Goal: Obtain resource: Obtain resource

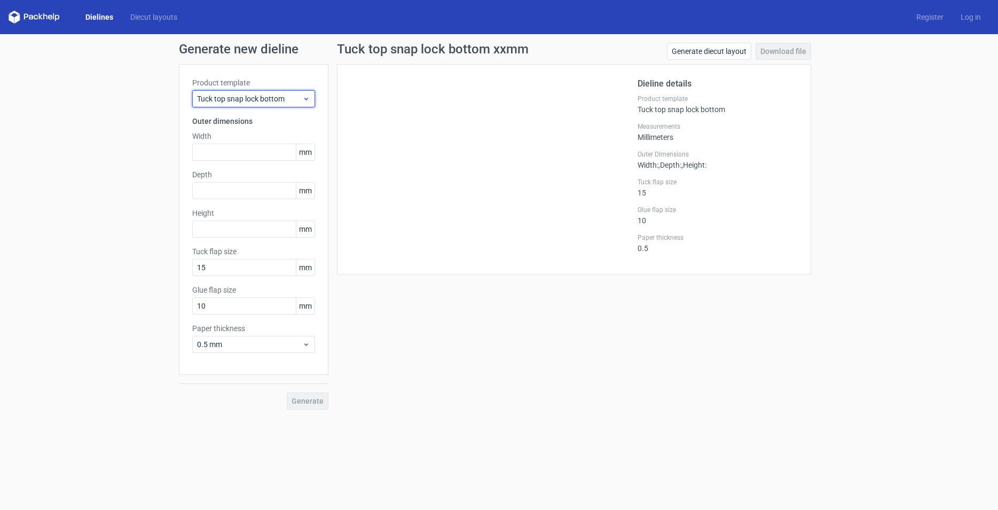
click at [299, 97] on span "Tuck top snap lock bottom" at bounding box center [249, 98] width 105 height 11
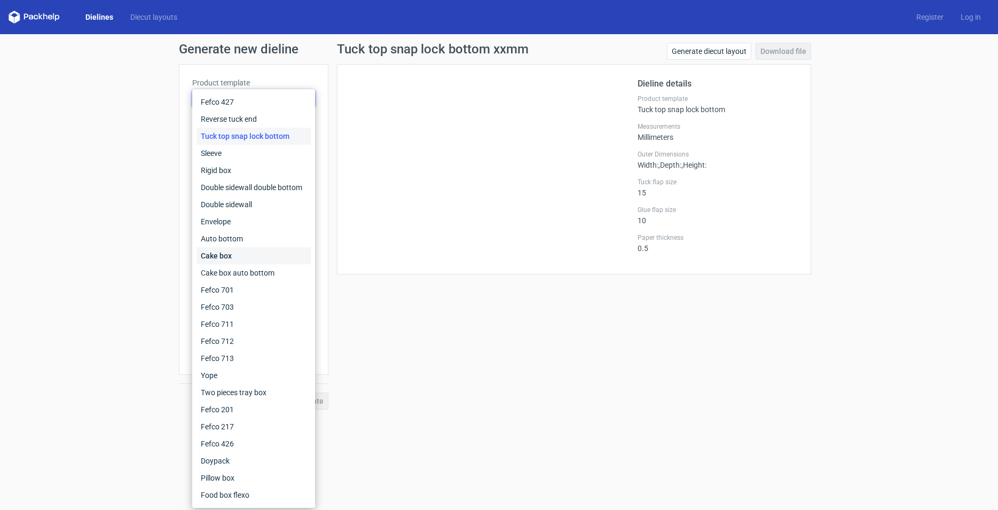
click at [270, 261] on div "Cake box" at bounding box center [254, 255] width 114 height 17
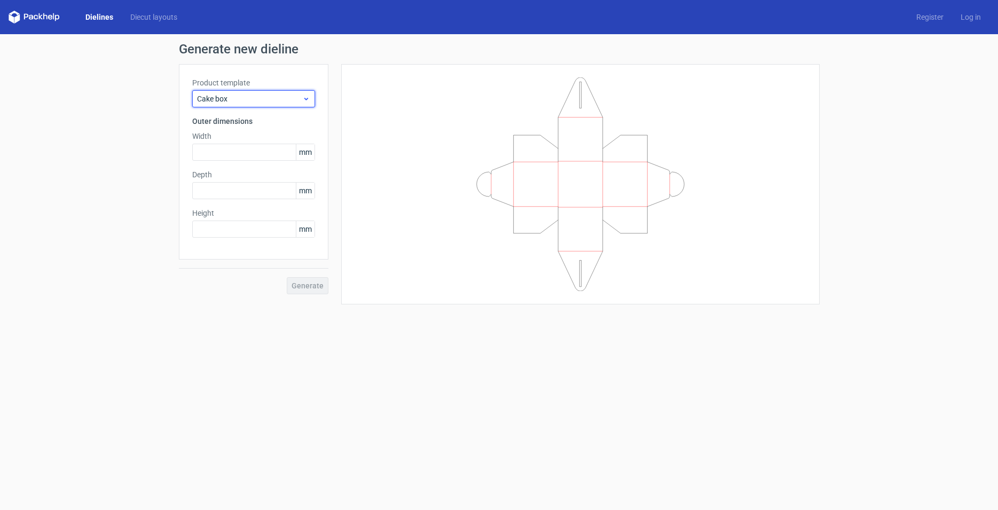
click at [299, 98] on span "Cake box" at bounding box center [249, 98] width 105 height 11
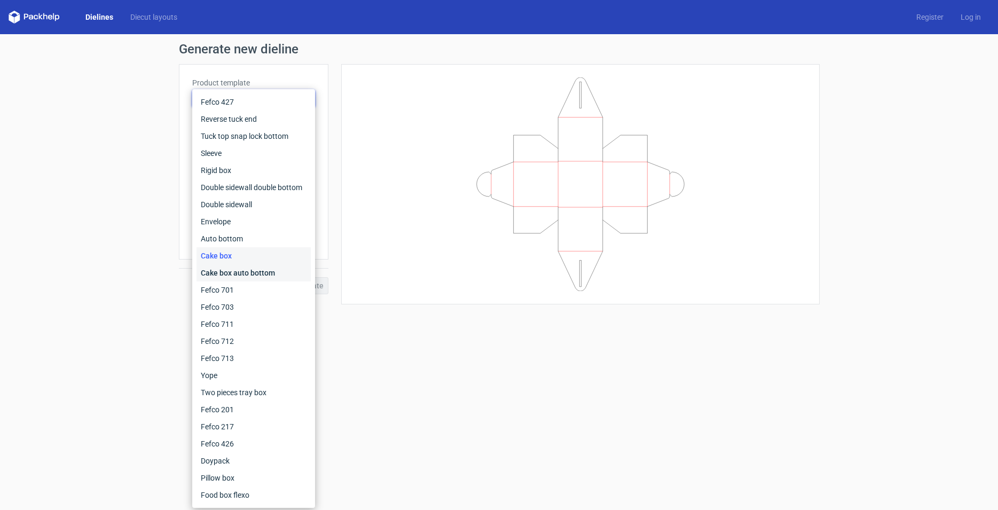
click at [255, 269] on div "Cake box auto bottom" at bounding box center [254, 272] width 114 height 17
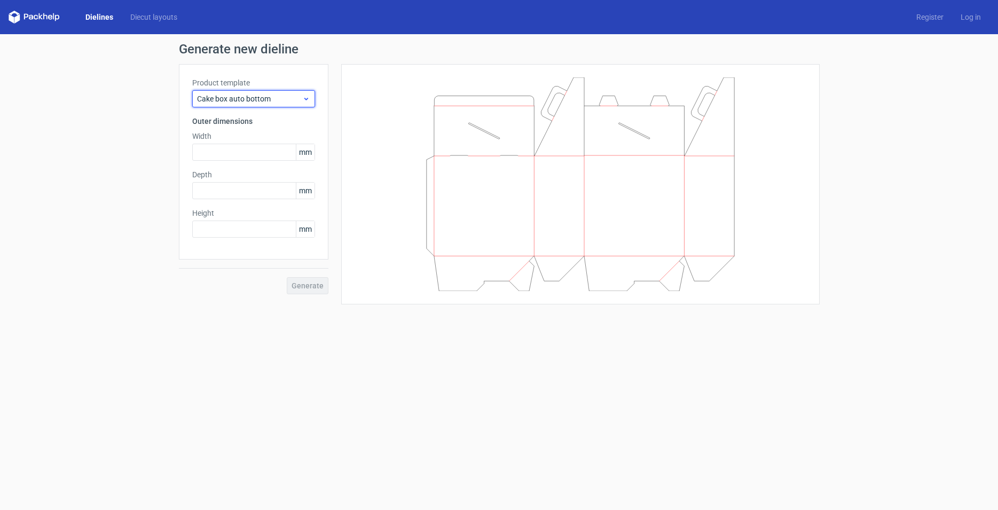
click at [298, 98] on span "Cake box auto bottom" at bounding box center [249, 98] width 105 height 11
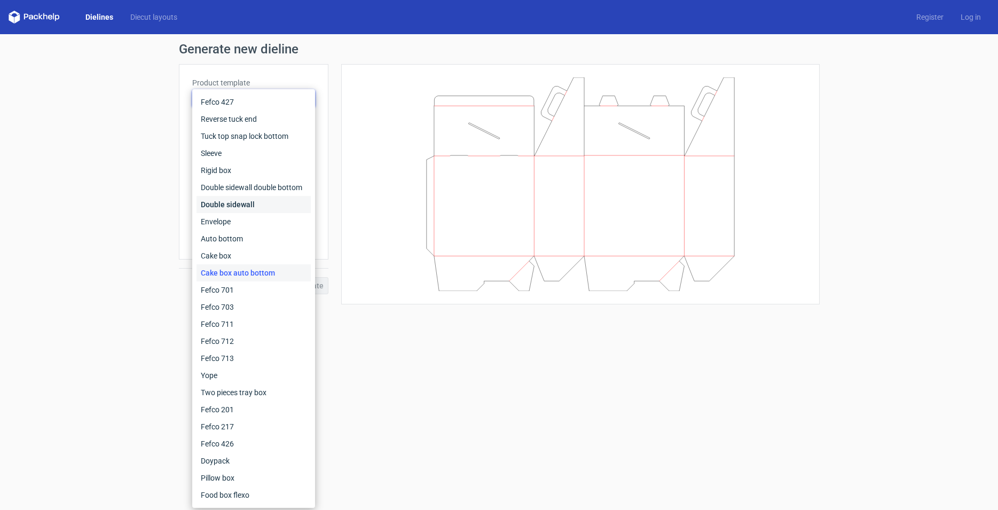
click at [257, 209] on div "Double sidewall" at bounding box center [254, 204] width 114 height 17
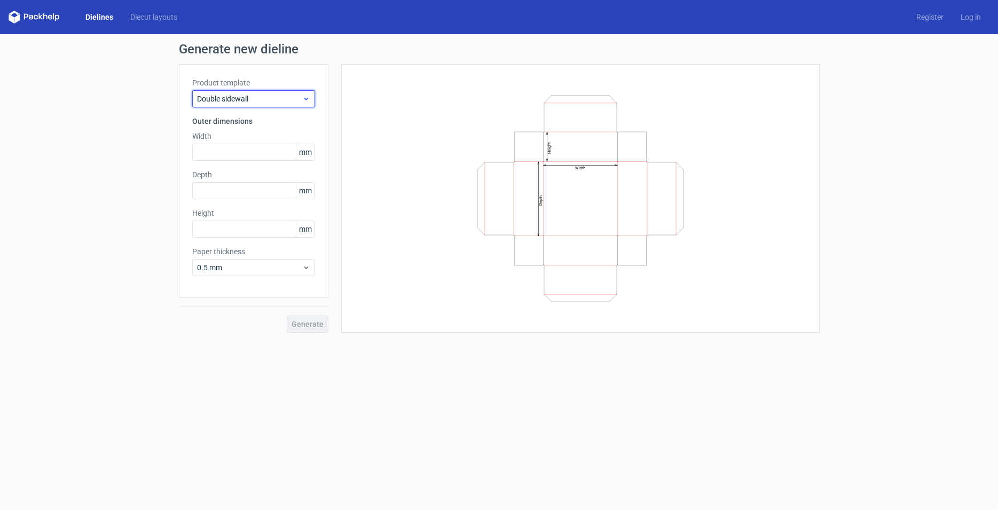
click at [285, 97] on span "Double sidewall" at bounding box center [249, 98] width 105 height 11
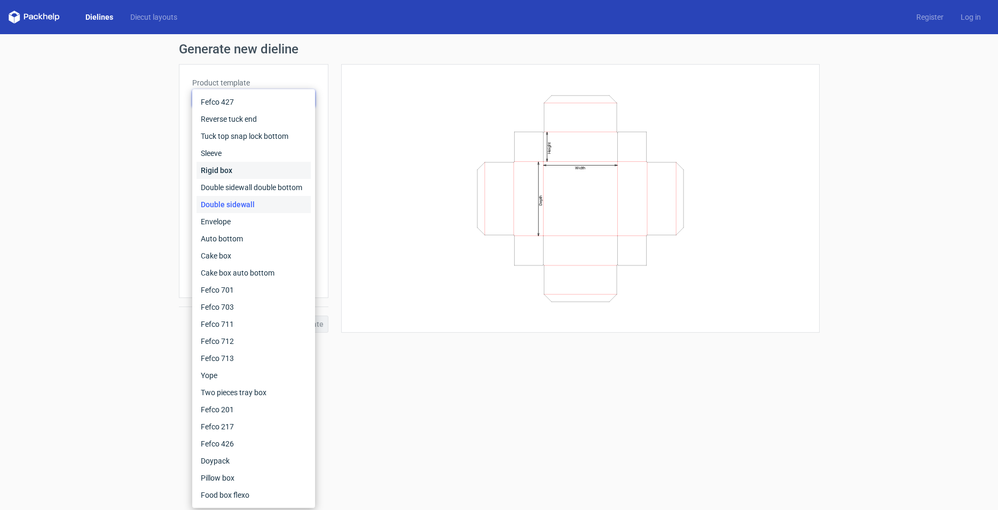
click at [259, 172] on div "Rigid box" at bounding box center [254, 170] width 114 height 17
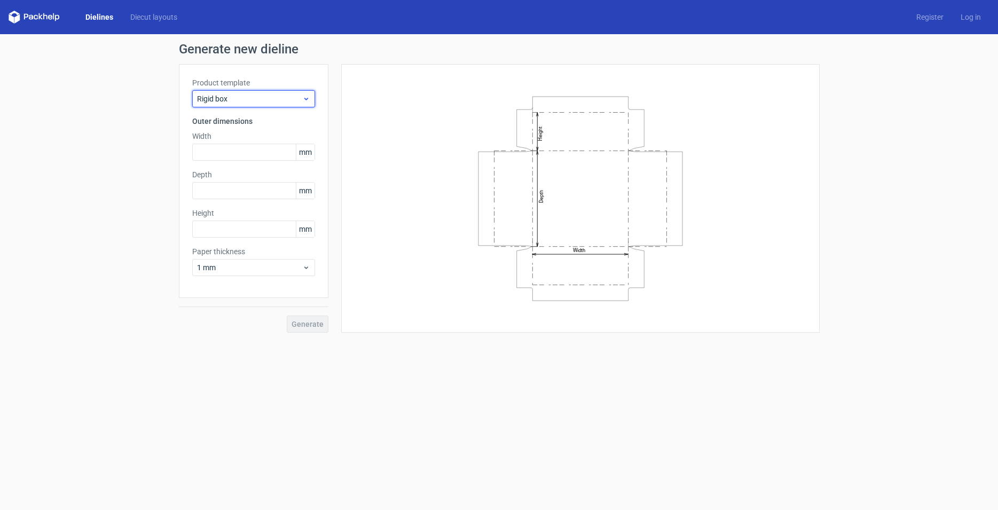
click at [289, 93] on span "Rigid box" at bounding box center [249, 98] width 105 height 11
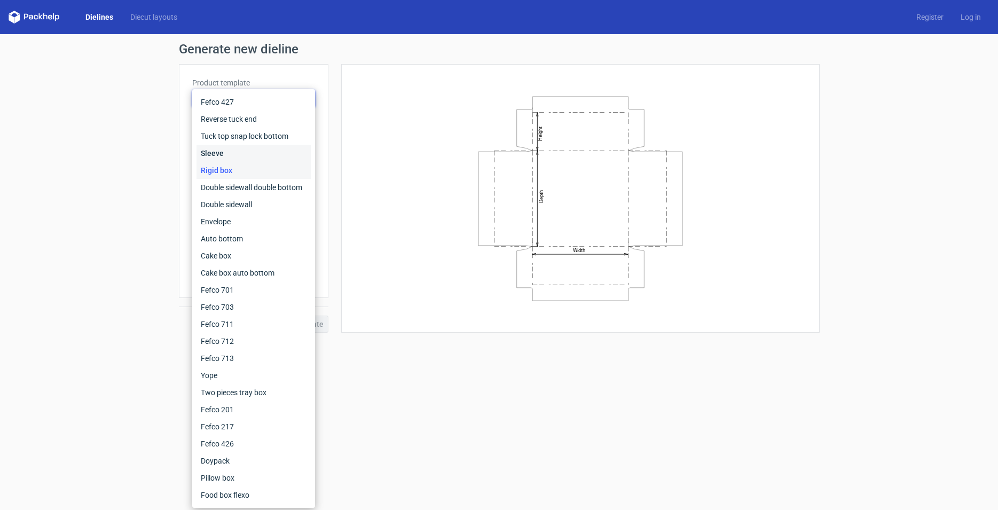
click at [263, 153] on div "Sleeve" at bounding box center [254, 153] width 114 height 17
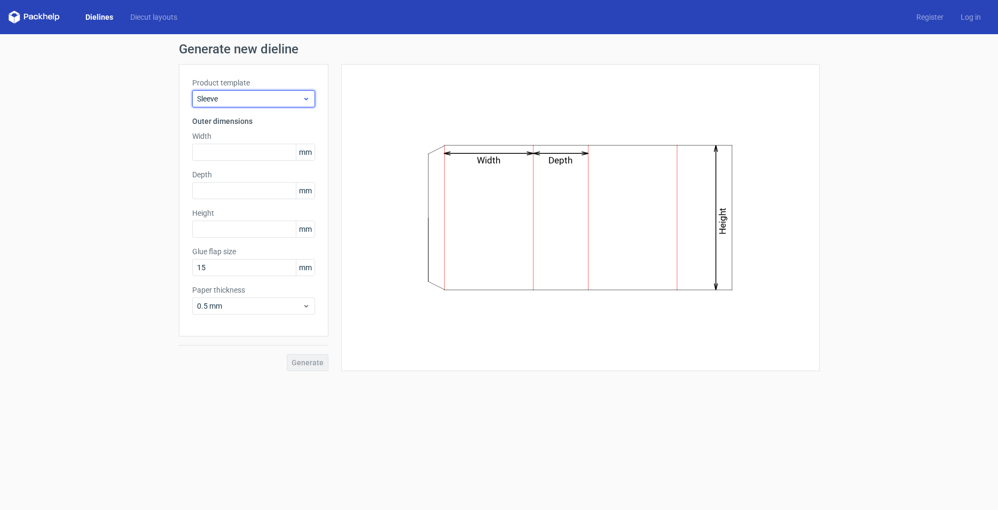
click at [273, 100] on span "Sleeve" at bounding box center [249, 98] width 105 height 11
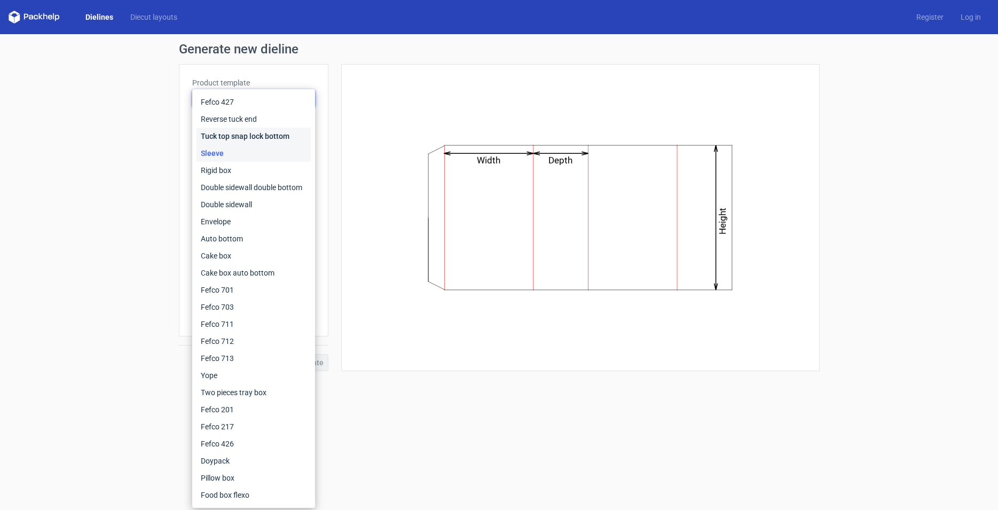
click at [264, 135] on div "Tuck top snap lock bottom" at bounding box center [254, 136] width 114 height 17
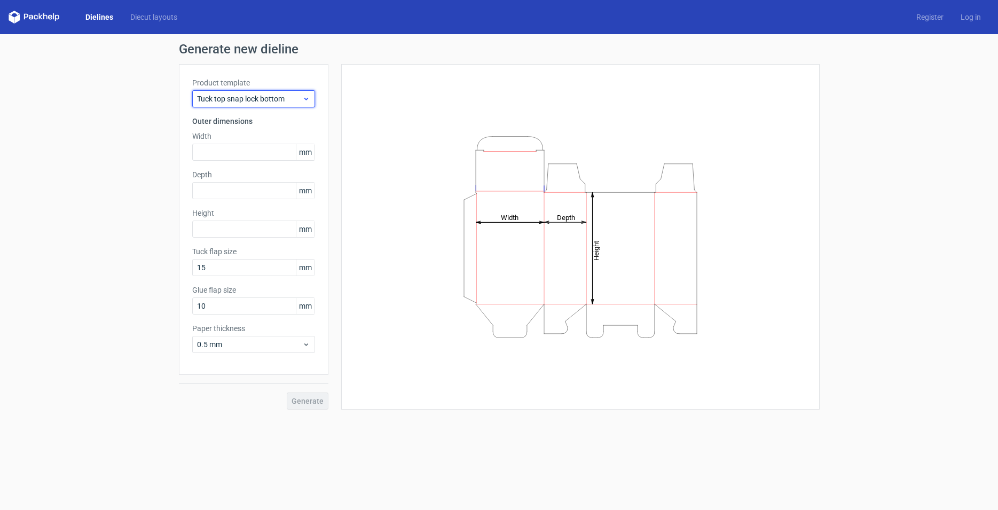
click at [275, 103] on span "Tuck top snap lock bottom" at bounding box center [249, 98] width 105 height 11
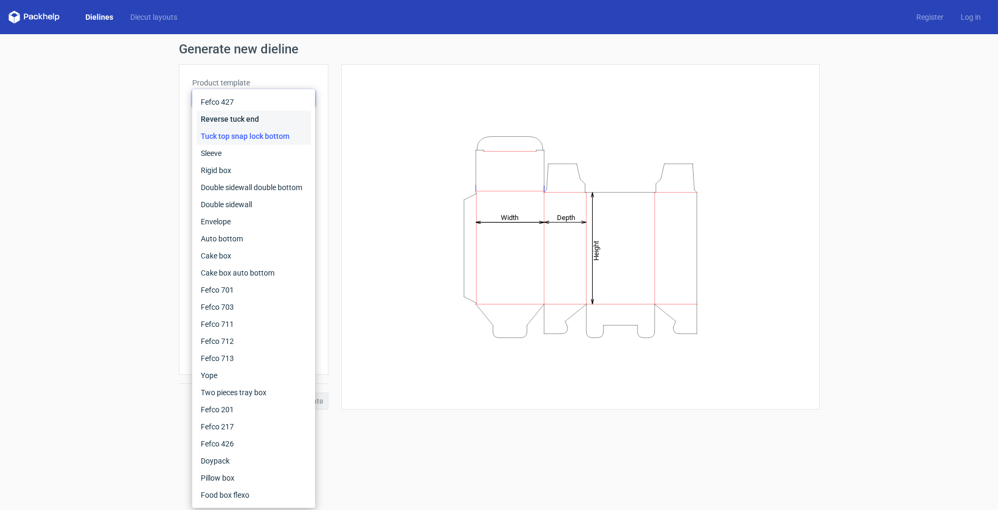
click at [270, 120] on div "Reverse tuck end" at bounding box center [254, 119] width 114 height 17
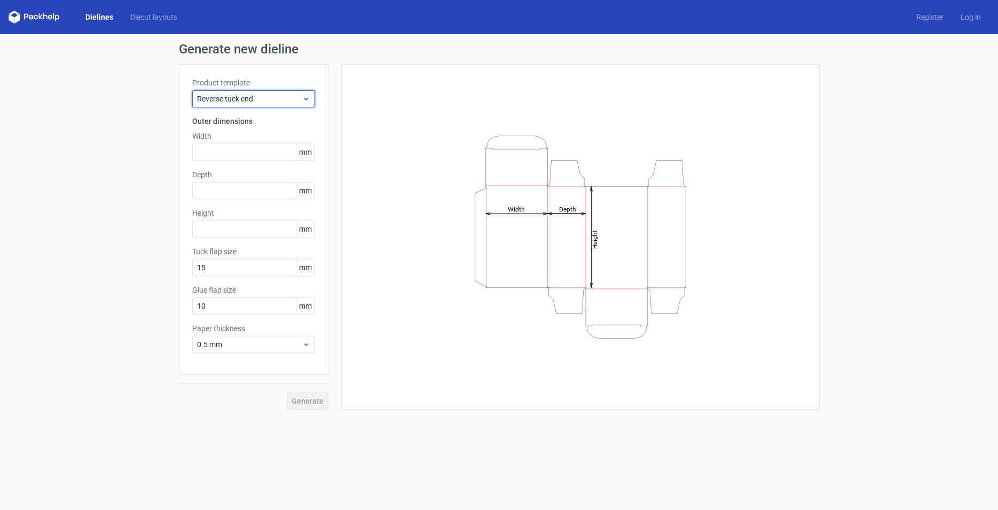
click at [276, 102] on span "Reverse tuck end" at bounding box center [249, 98] width 105 height 11
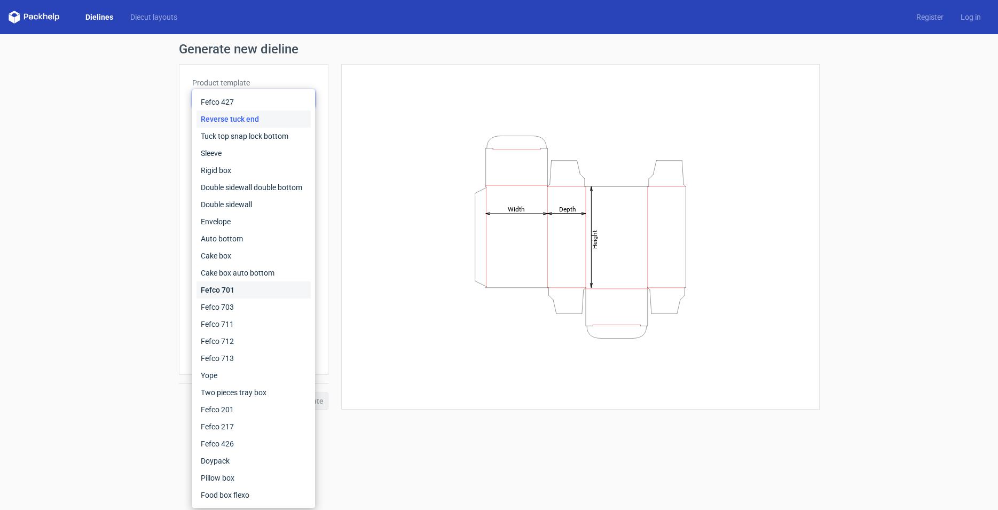
click at [240, 287] on div "Fefco 701" at bounding box center [254, 289] width 114 height 17
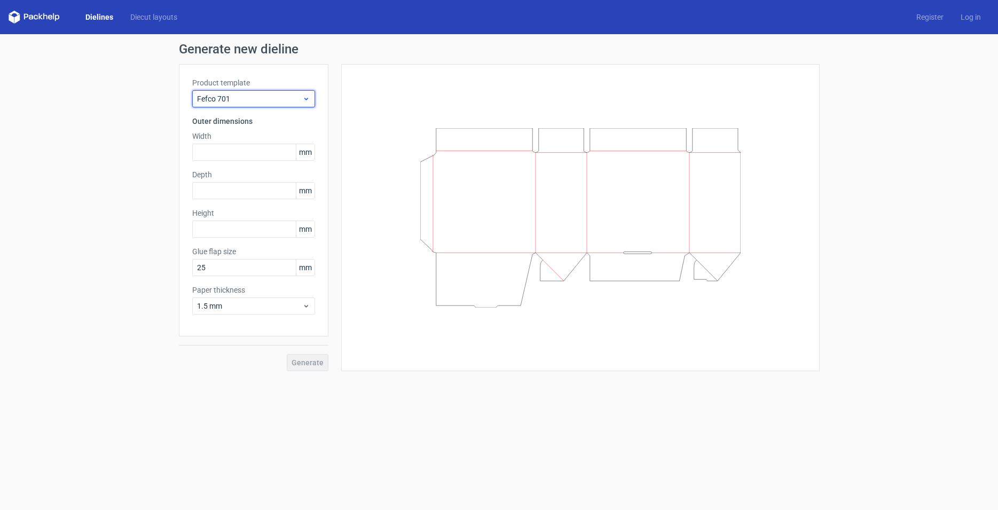
click at [287, 103] on span "Fefco 701" at bounding box center [249, 98] width 105 height 11
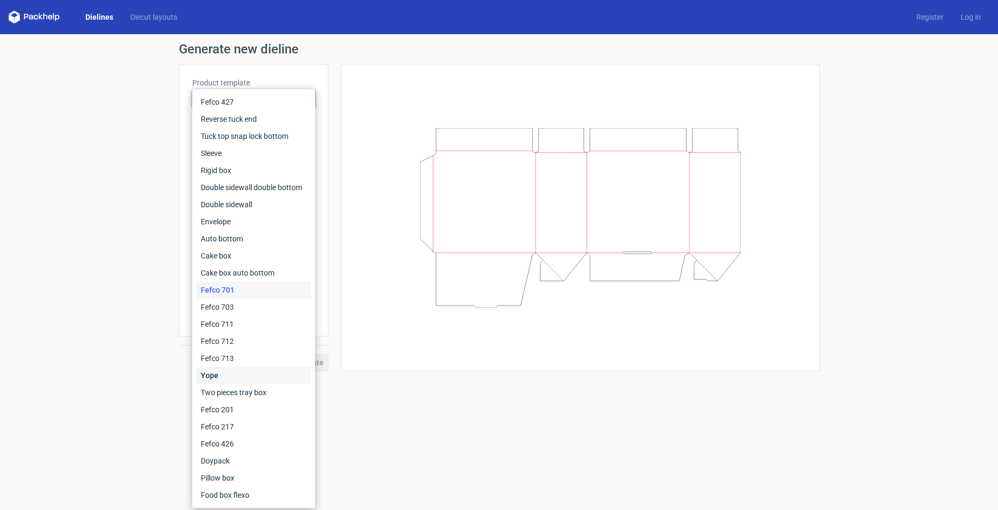
click at [239, 371] on div "Yope" at bounding box center [254, 375] width 114 height 17
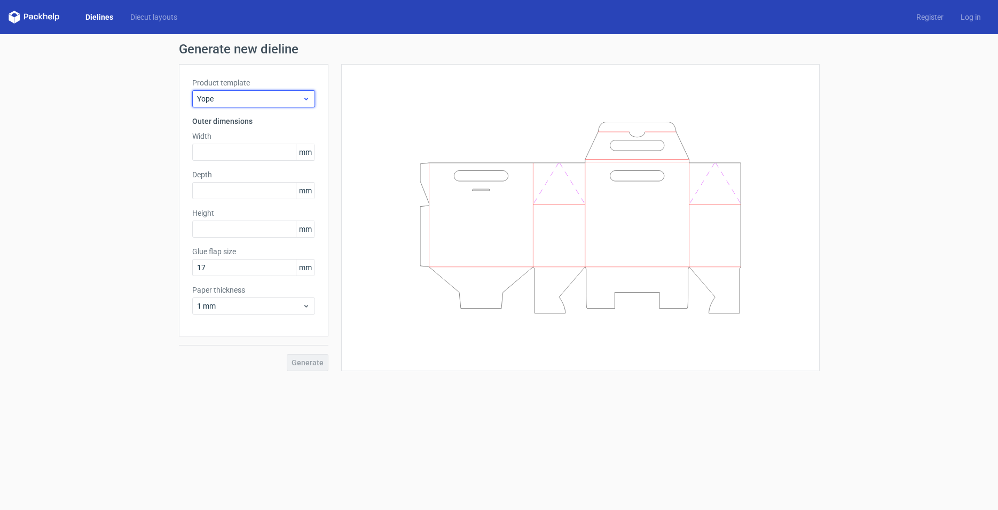
click at [292, 100] on span "Yope" at bounding box center [249, 98] width 105 height 11
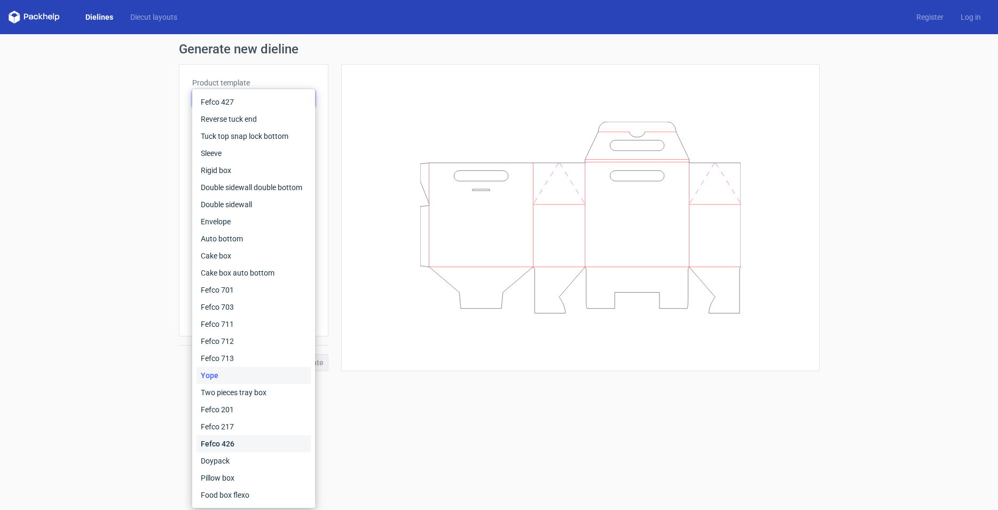
click at [244, 442] on div "Fefco 426" at bounding box center [254, 443] width 114 height 17
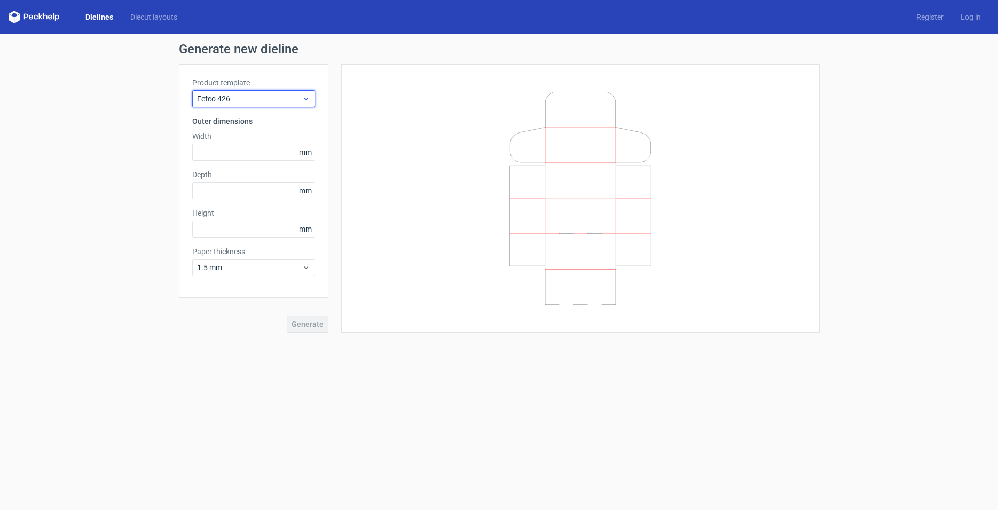
click at [294, 92] on div "Fefco 426" at bounding box center [253, 98] width 123 height 17
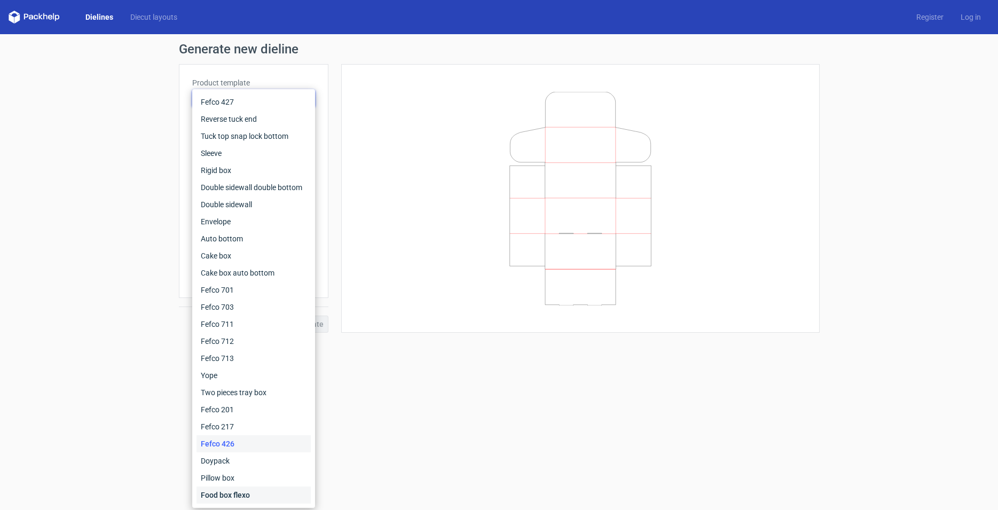
click at [223, 497] on div "Food box flexo" at bounding box center [254, 494] width 114 height 17
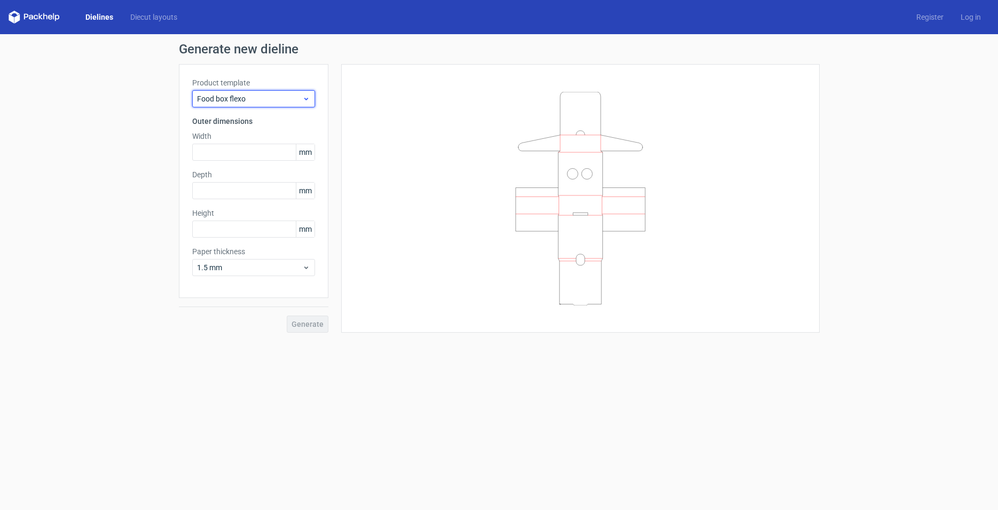
click at [285, 102] on span "Food box flexo" at bounding box center [249, 98] width 105 height 11
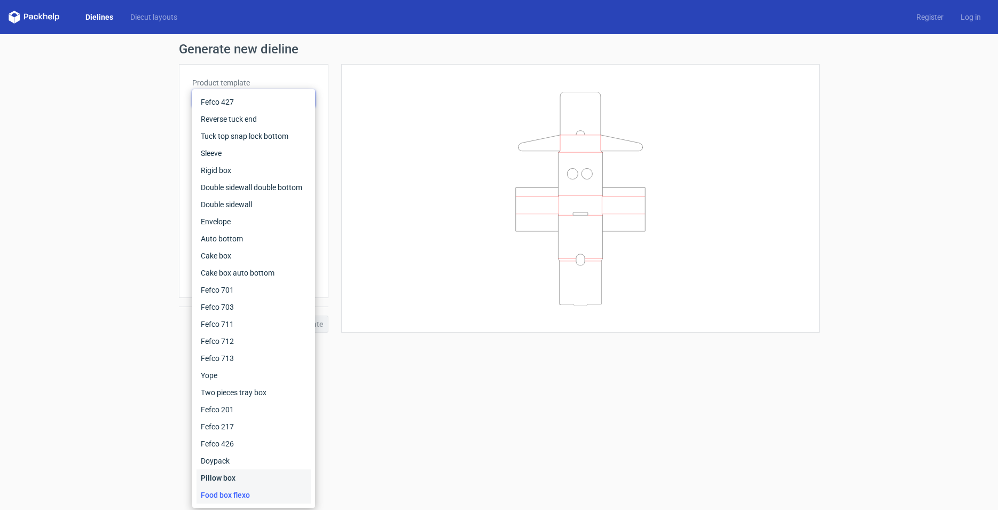
click at [218, 479] on div "Pillow box" at bounding box center [254, 477] width 114 height 17
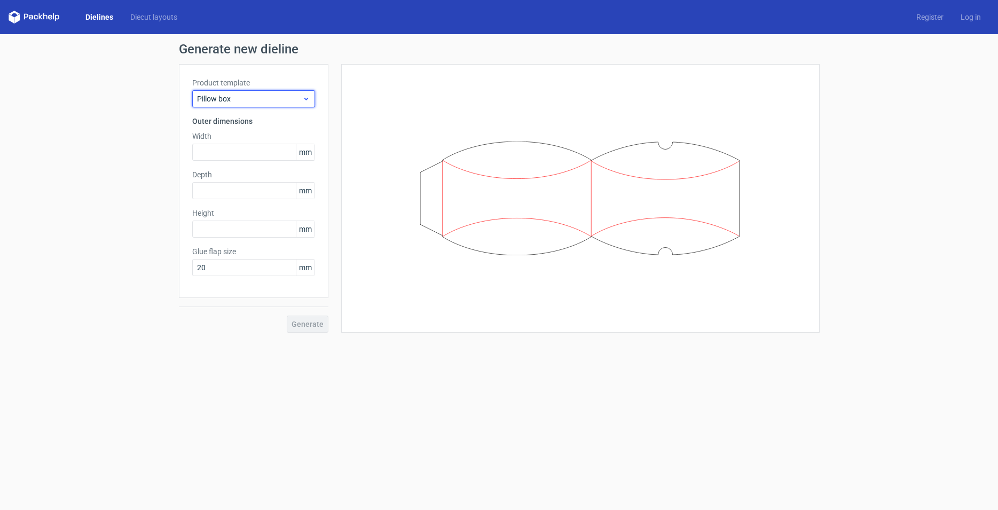
click at [285, 96] on span "Pillow box" at bounding box center [249, 98] width 105 height 11
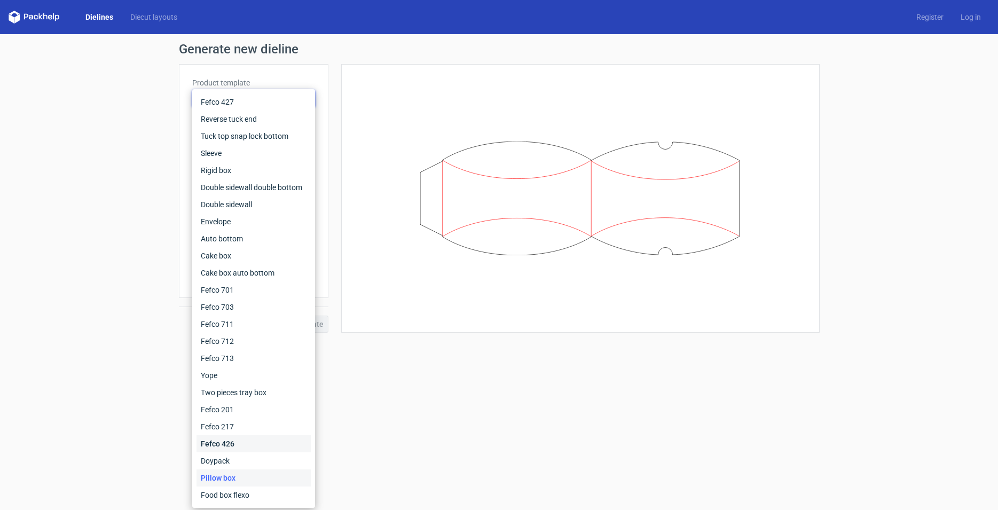
click at [241, 439] on div "Fefco 426" at bounding box center [254, 443] width 114 height 17
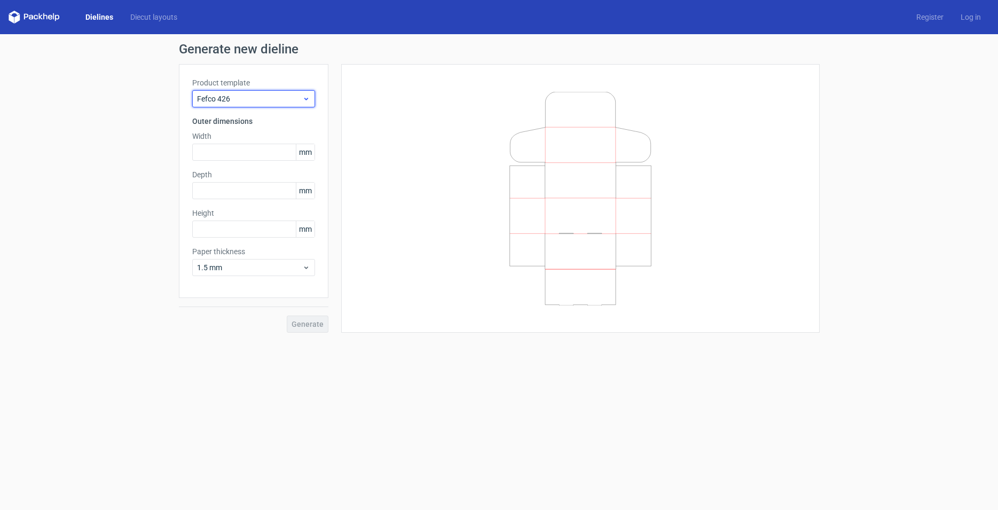
click at [305, 99] on icon at bounding box center [306, 99] width 8 height 9
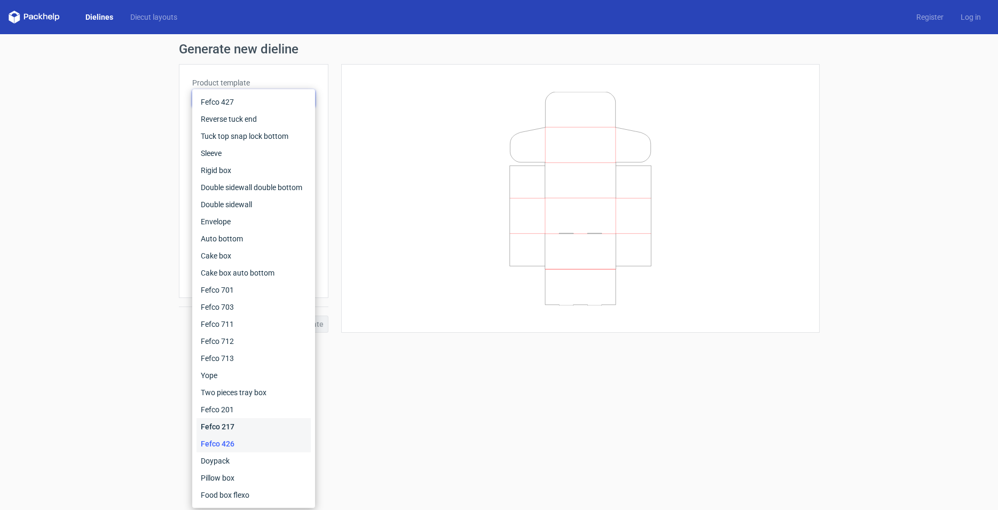
click at [245, 422] on div "Fefco 217" at bounding box center [254, 426] width 114 height 17
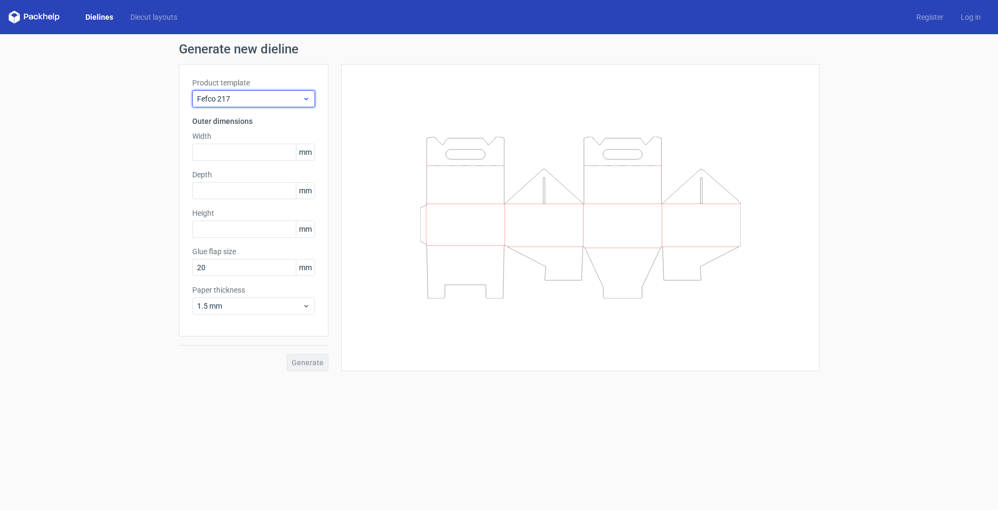
click at [271, 103] on span "Fefco 217" at bounding box center [249, 98] width 105 height 11
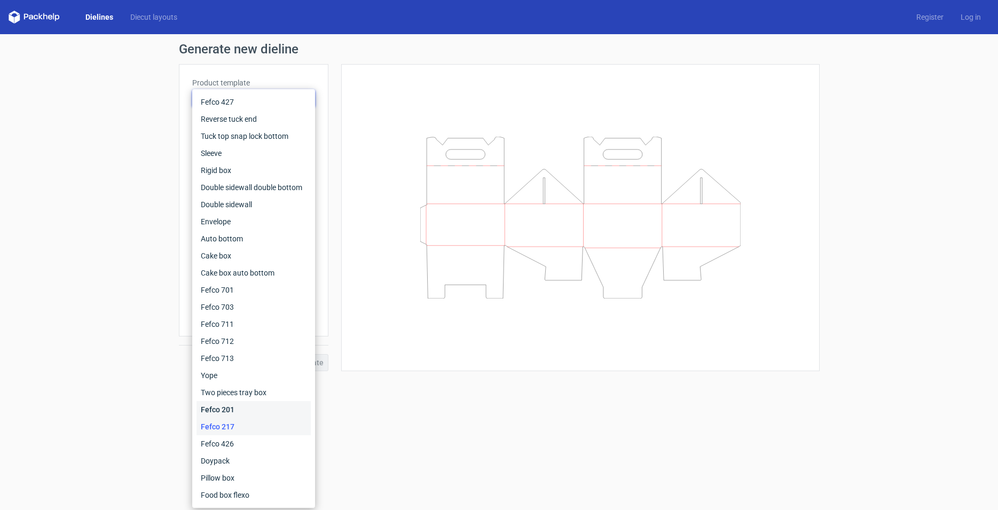
click at [229, 412] on div "Fefco 201" at bounding box center [254, 409] width 114 height 17
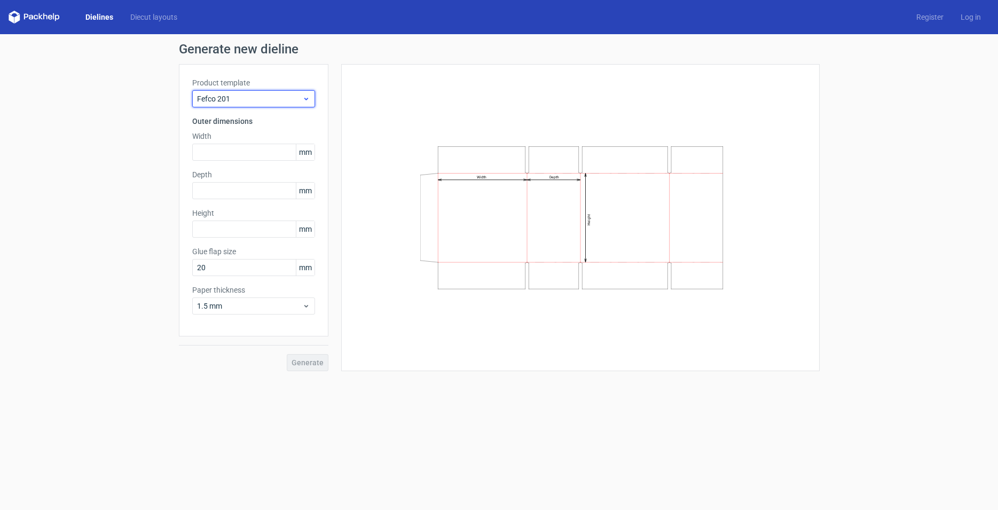
click at [289, 101] on span "Fefco 201" at bounding box center [249, 98] width 105 height 11
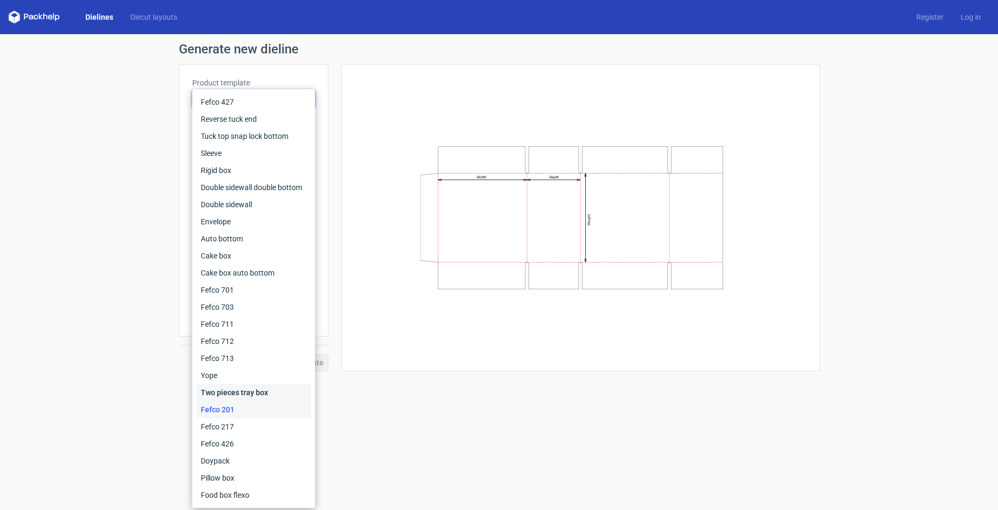
click at [230, 392] on div "Two pieces tray box" at bounding box center [254, 392] width 114 height 17
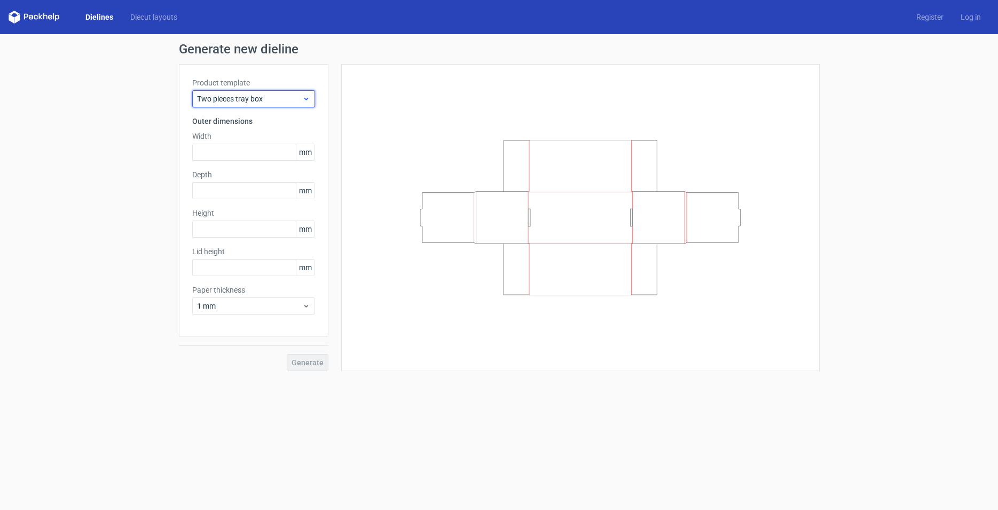
click at [287, 95] on span "Two pieces tray box" at bounding box center [249, 98] width 105 height 11
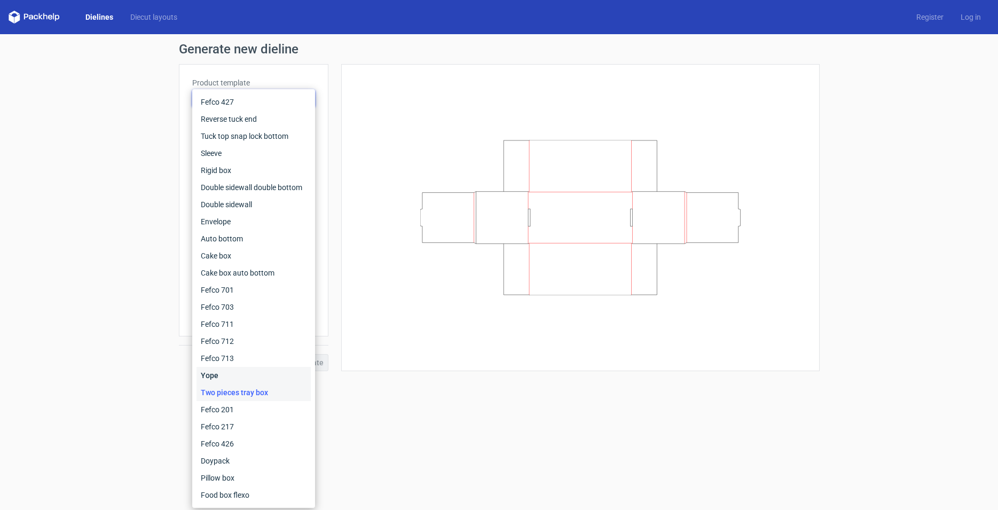
click at [237, 378] on div "Yope" at bounding box center [254, 375] width 114 height 17
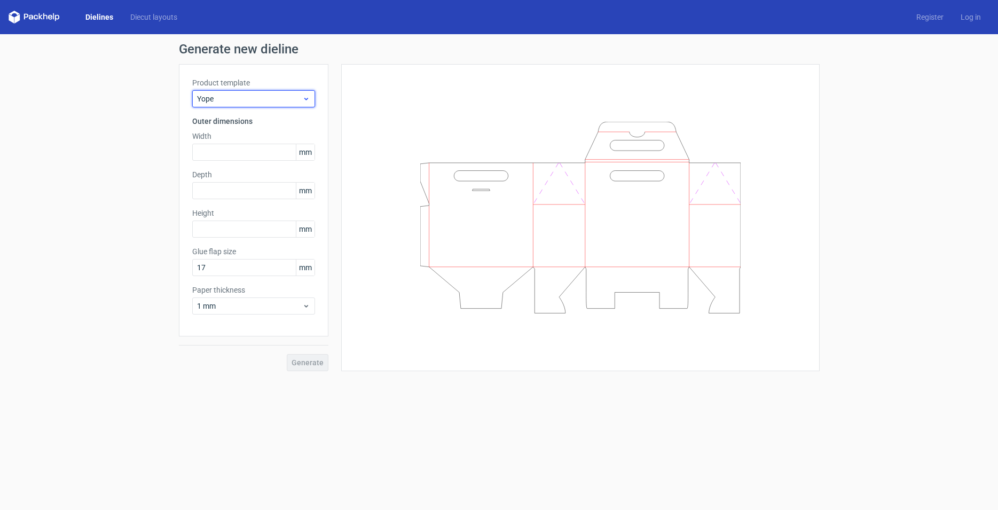
click at [302, 98] on div "Yope" at bounding box center [253, 98] width 123 height 17
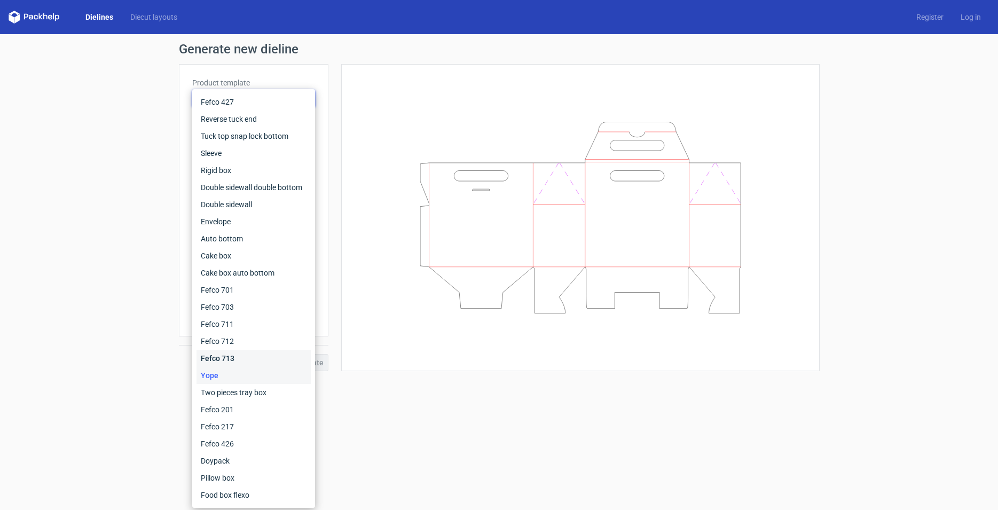
click at [252, 357] on div "Fefco 713" at bounding box center [254, 358] width 114 height 17
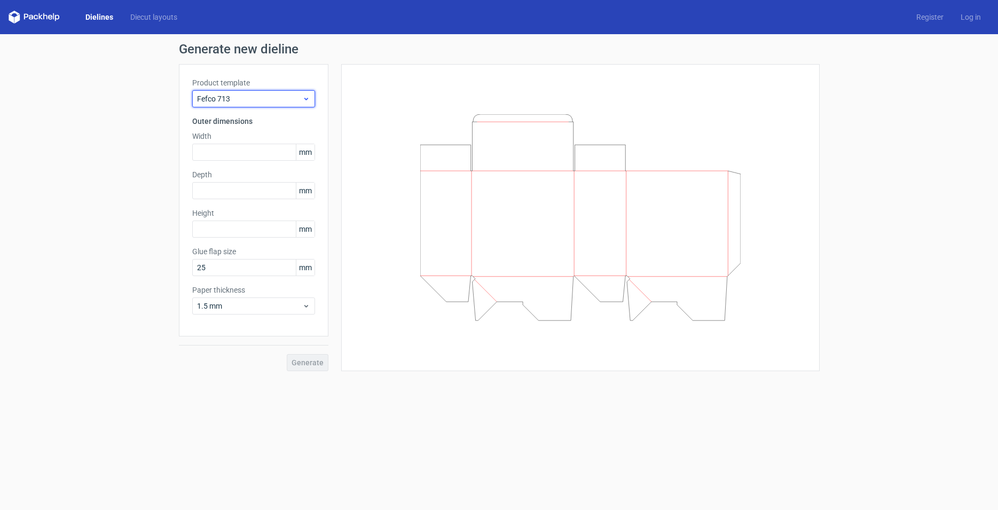
click at [289, 103] on span "Fefco 713" at bounding box center [249, 98] width 105 height 11
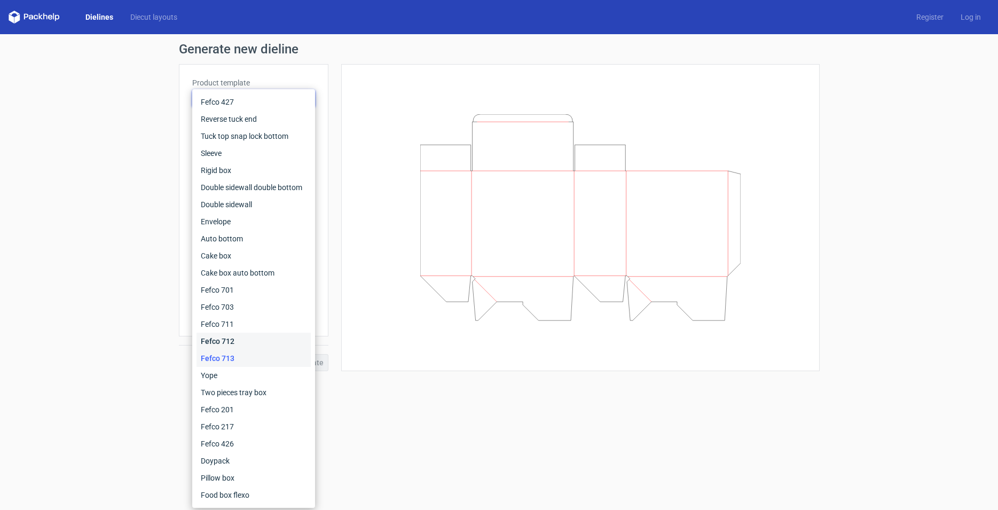
click at [241, 338] on div "Fefco 712" at bounding box center [254, 341] width 114 height 17
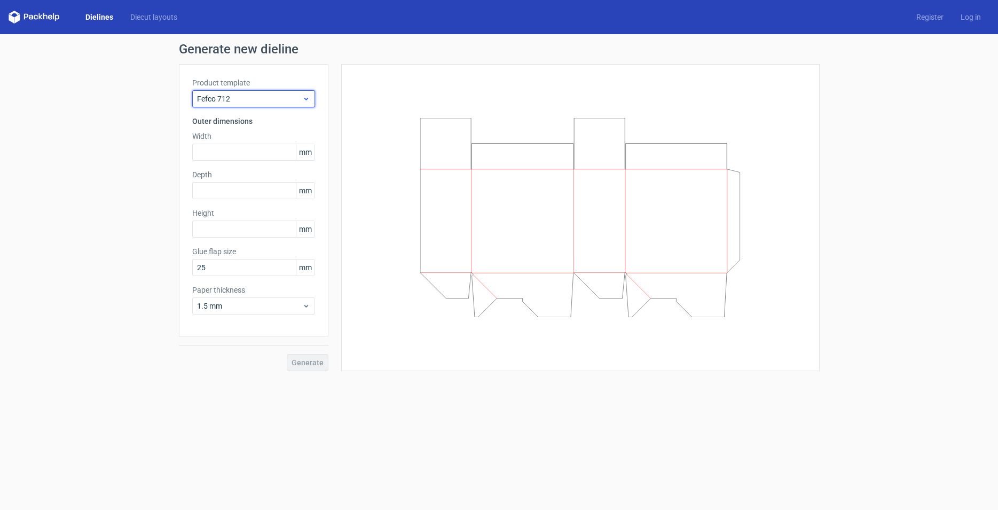
click at [296, 98] on span "Fefco 712" at bounding box center [249, 98] width 105 height 11
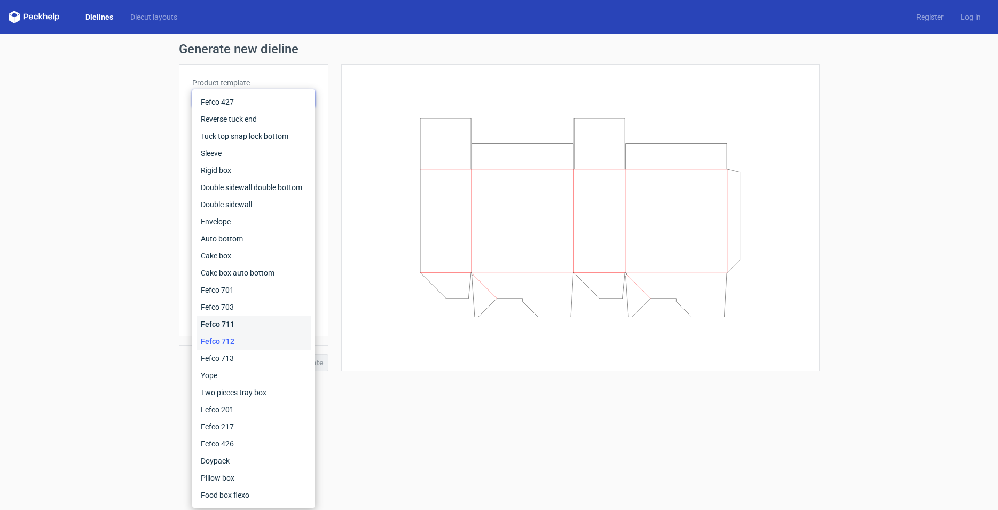
click at [243, 320] on div "Fefco 711" at bounding box center [254, 324] width 114 height 17
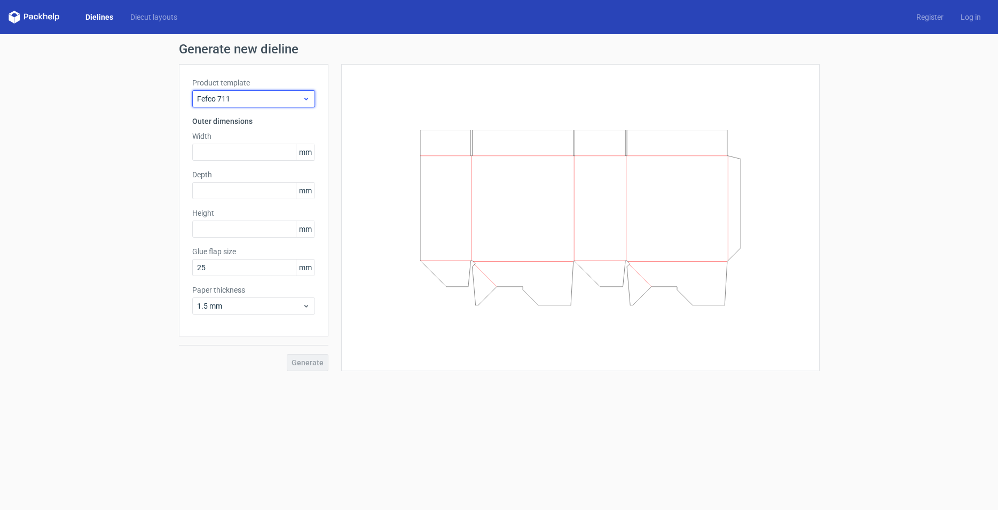
click at [289, 99] on span "Fefco 711" at bounding box center [249, 98] width 105 height 11
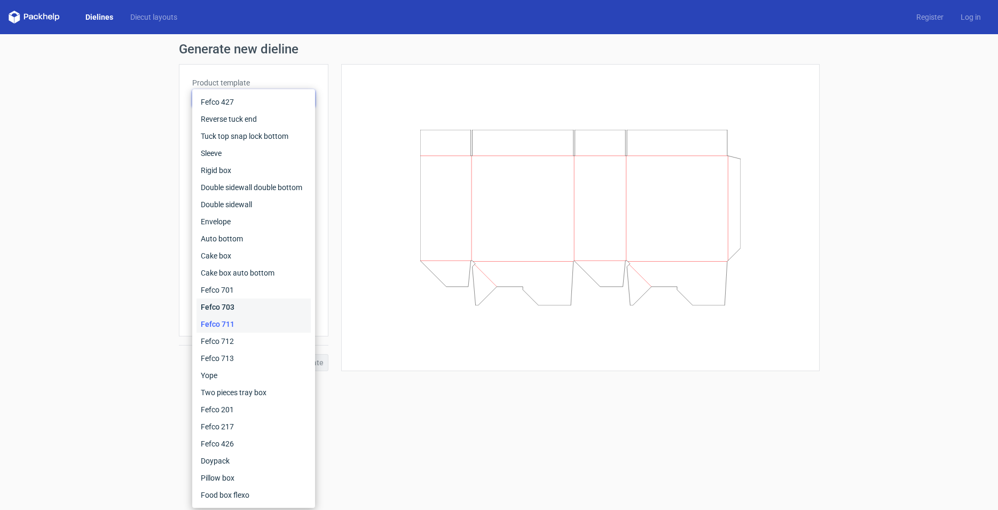
click at [254, 310] on div "Fefco 703" at bounding box center [254, 307] width 114 height 17
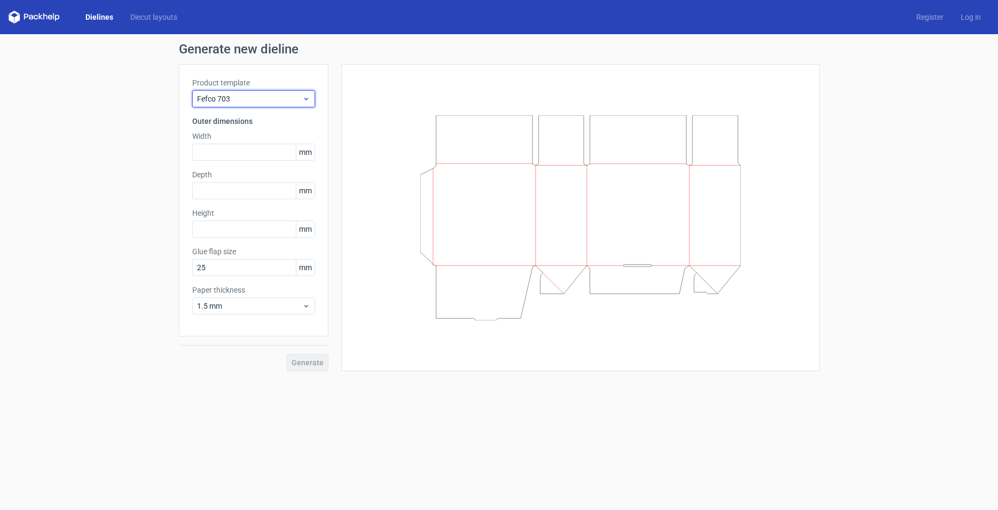
click at [301, 100] on span "Fefco 703" at bounding box center [249, 98] width 105 height 11
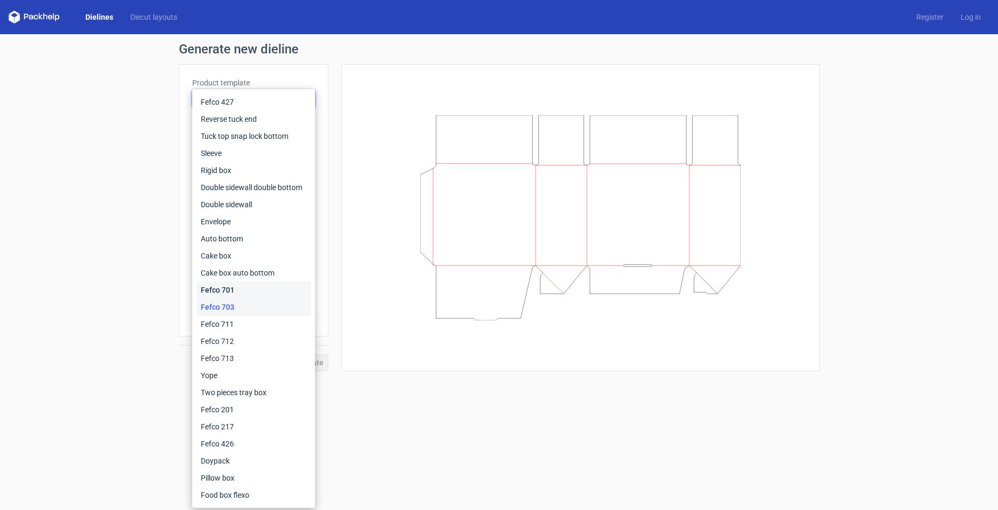
click at [238, 292] on div "Fefco 701" at bounding box center [254, 289] width 114 height 17
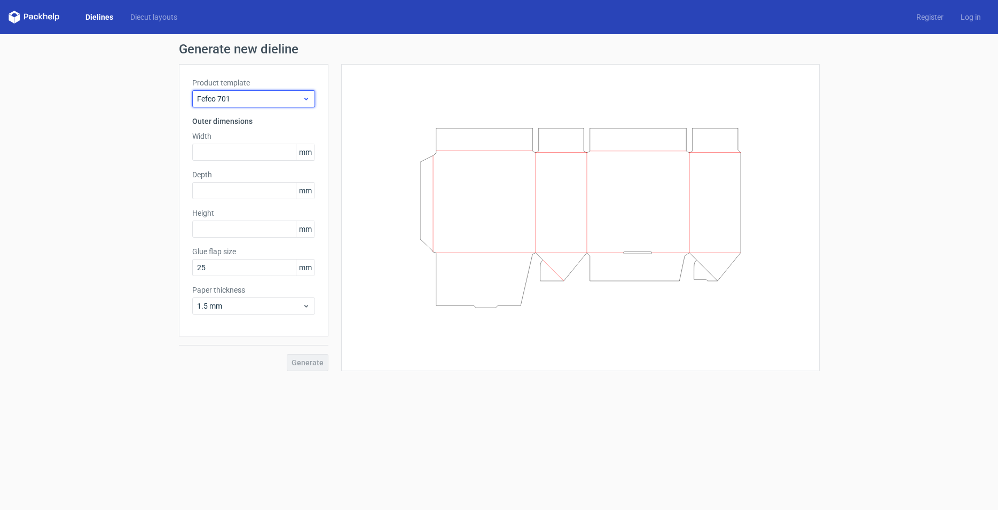
click at [288, 99] on span "Fefco 701" at bounding box center [249, 98] width 105 height 11
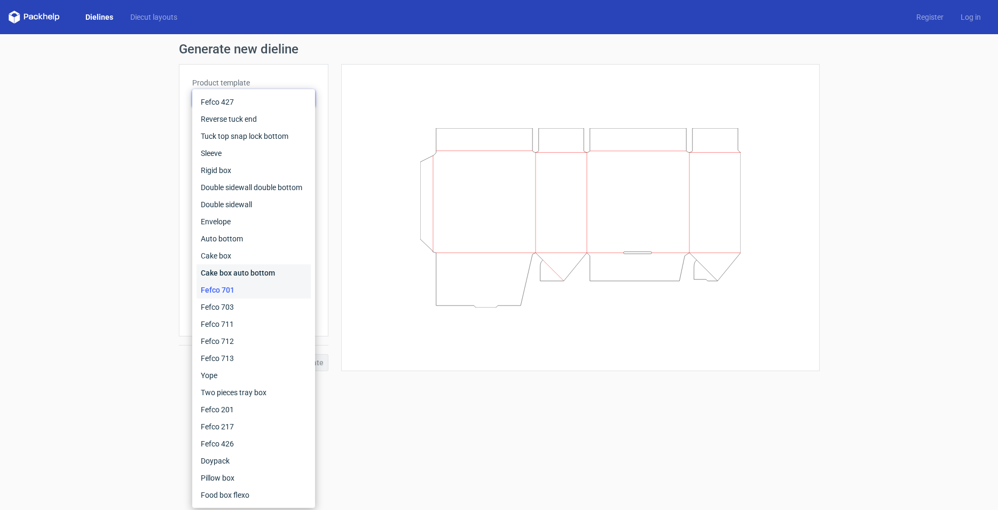
click at [240, 270] on div "Cake box auto bottom" at bounding box center [254, 272] width 114 height 17
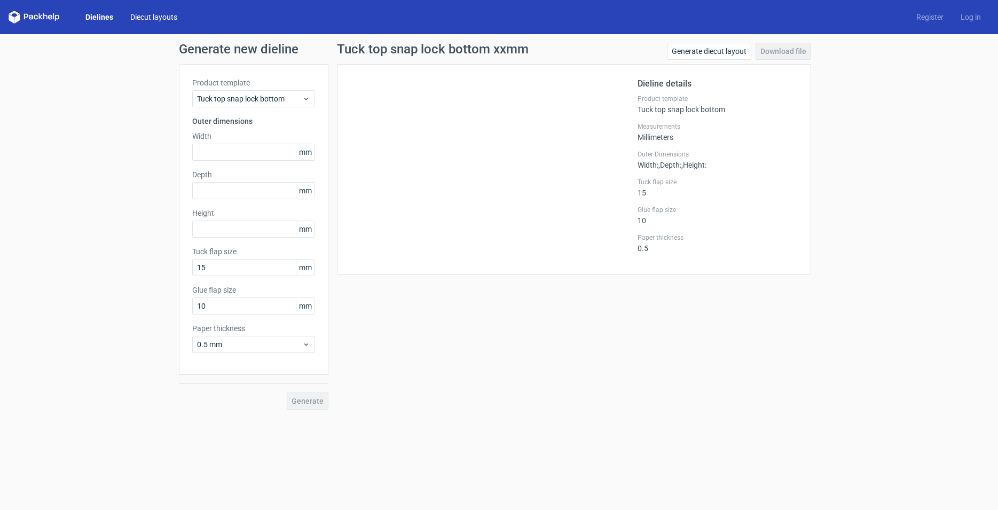
click at [151, 12] on link "Diecut layouts" at bounding box center [154, 17] width 64 height 11
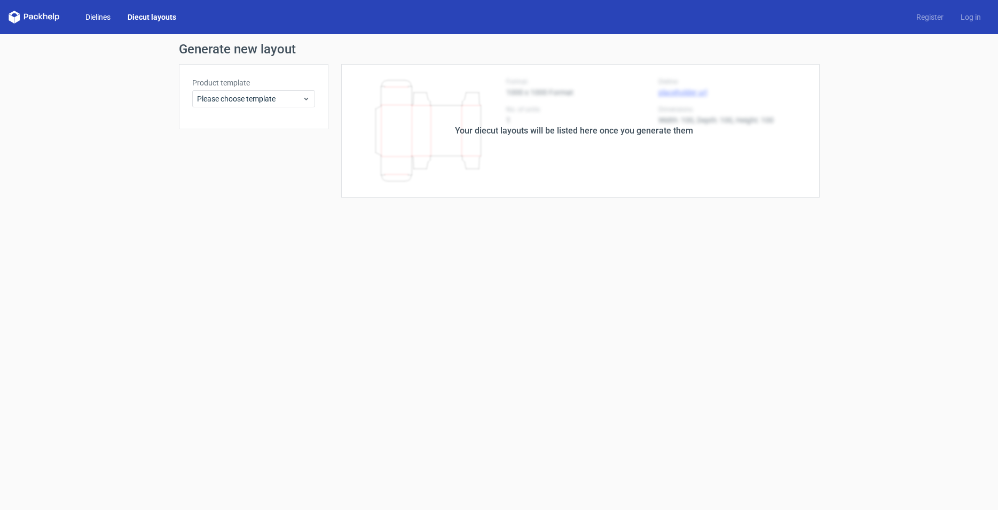
click at [104, 19] on link "Dielines" at bounding box center [98, 17] width 42 height 11
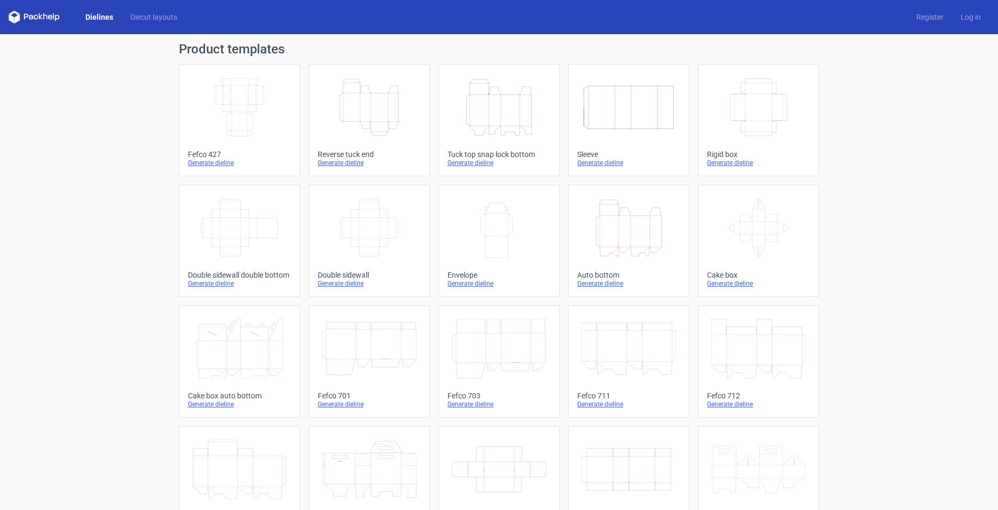
click at [37, 15] on icon at bounding box center [36, 17] width 4 height 5
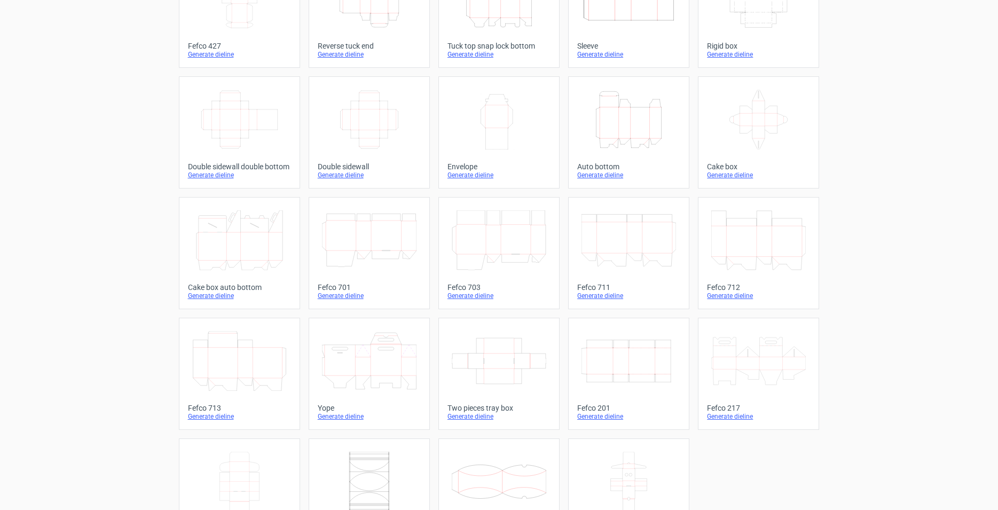
scroll to position [109, 0]
click at [247, 265] on icon at bounding box center [239, 240] width 95 height 60
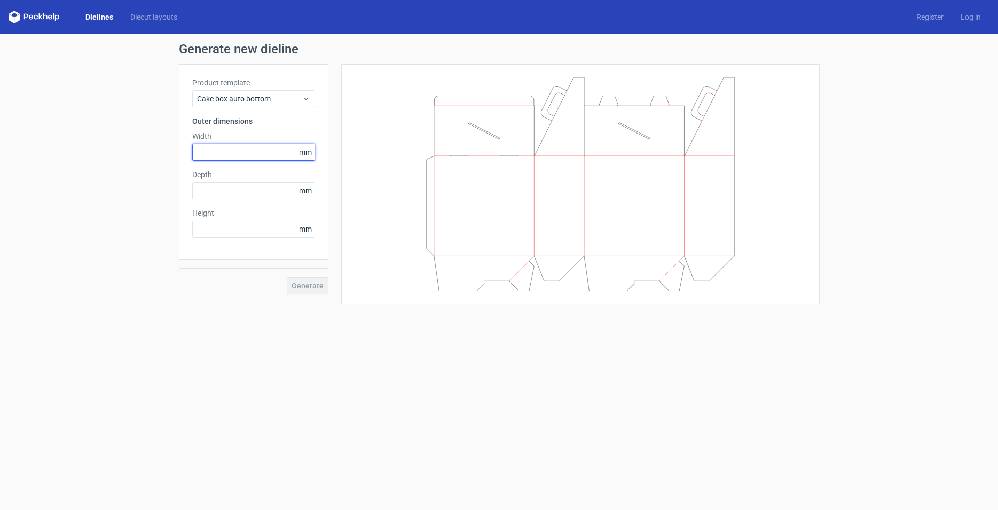
click at [254, 153] on input "text" at bounding box center [253, 152] width 123 height 17
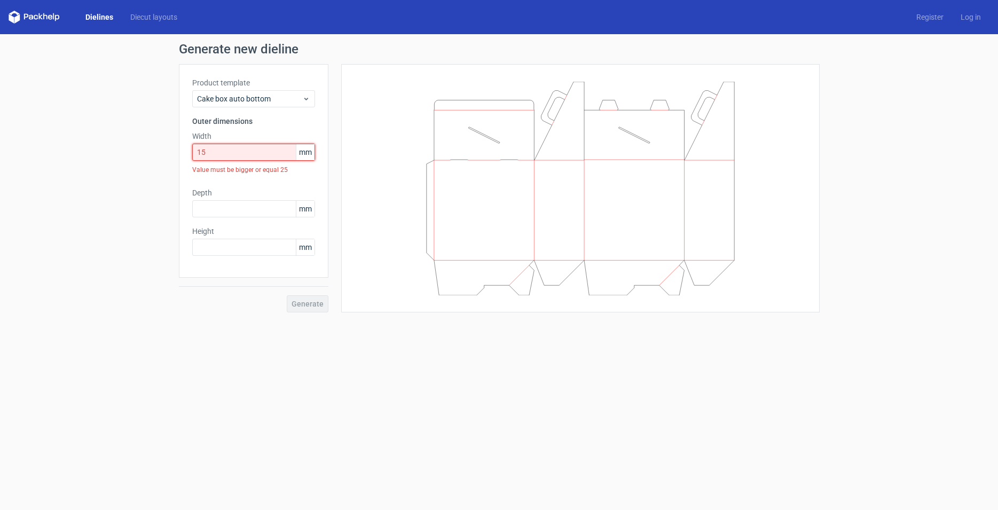
click at [216, 152] on input "15" at bounding box center [253, 152] width 123 height 17
type input "150"
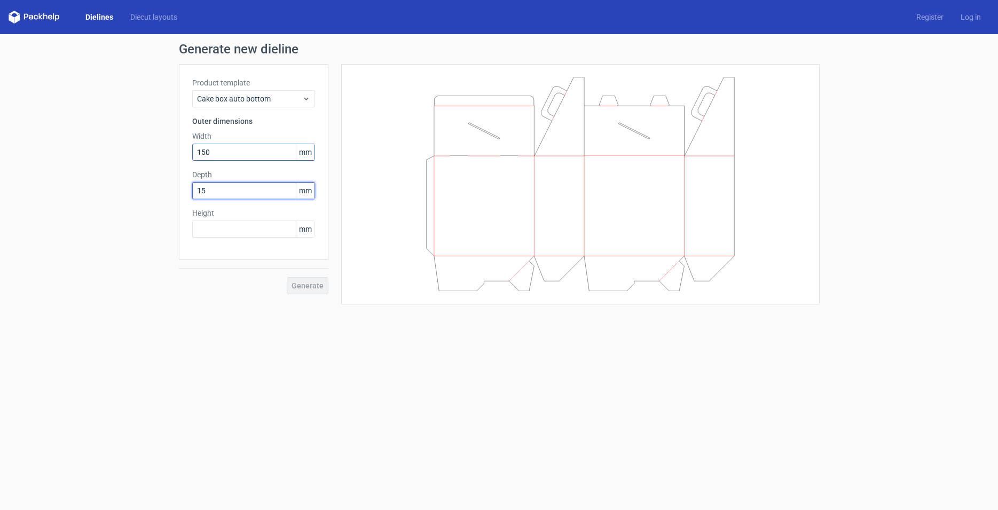
type input "150"
click at [302, 282] on span "Generate" at bounding box center [308, 285] width 32 height 7
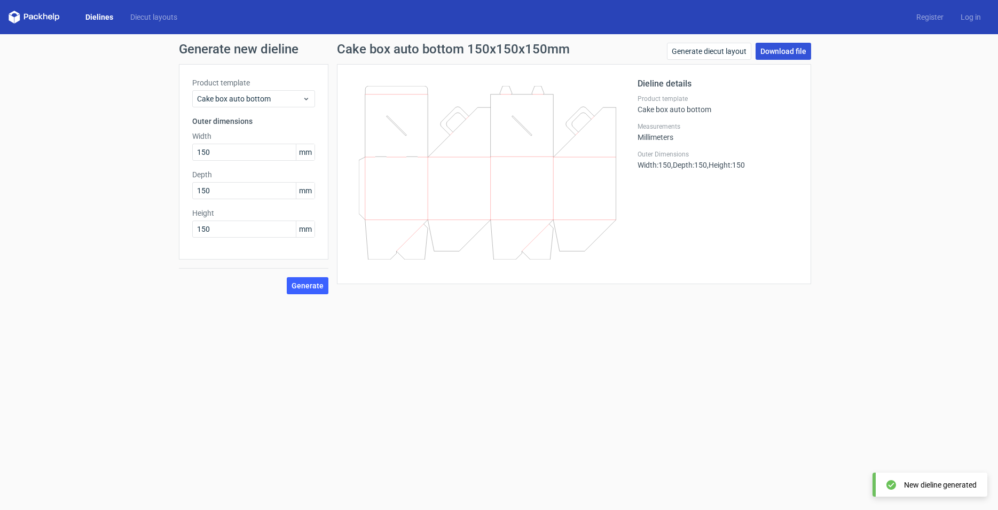
click at [797, 53] on link "Download file" at bounding box center [784, 51] width 56 height 17
